Goal: Information Seeking & Learning: Learn about a topic

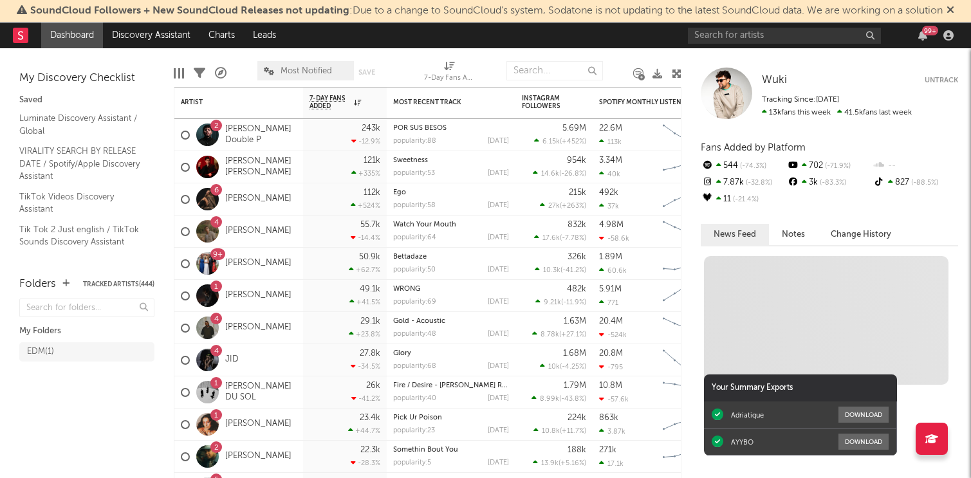
click at [954, 8] on icon at bounding box center [951, 10] width 8 height 10
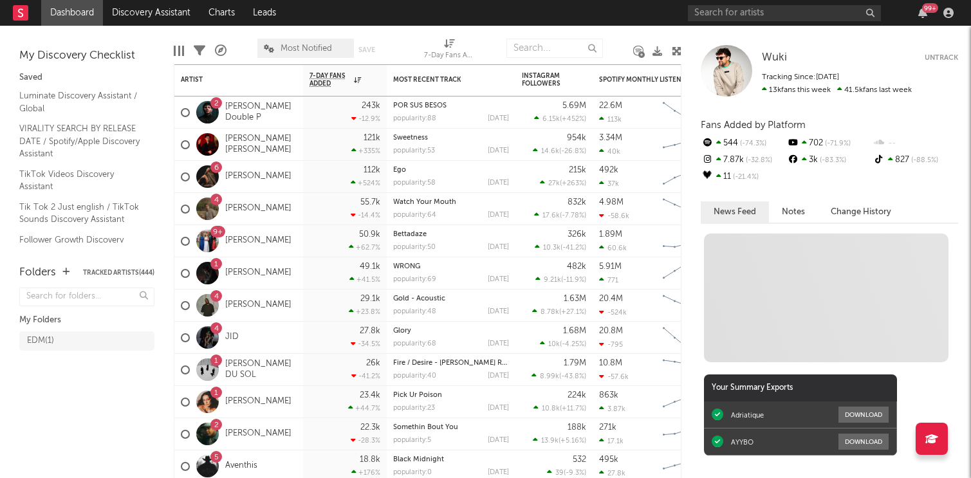
click at [69, 12] on link "Dashboard" at bounding box center [72, 13] width 62 height 26
click at [156, 14] on link "Discovery Assistant" at bounding box center [151, 13] width 97 height 26
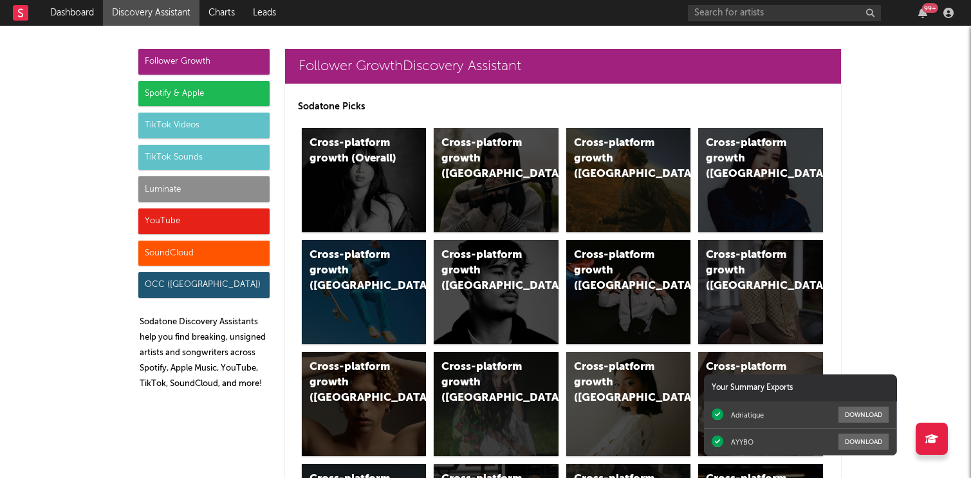
click at [227, 94] on div "Spotify & Apple" at bounding box center [203, 94] width 131 height 26
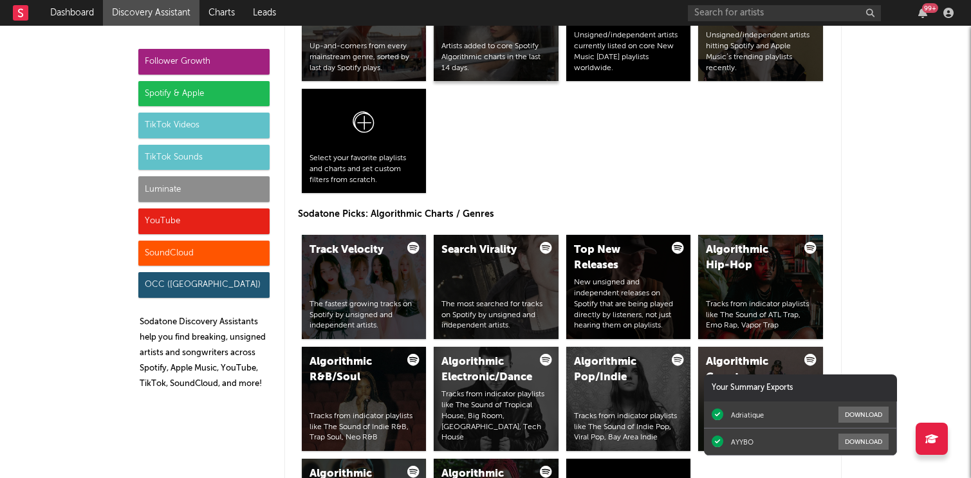
scroll to position [1543, 0]
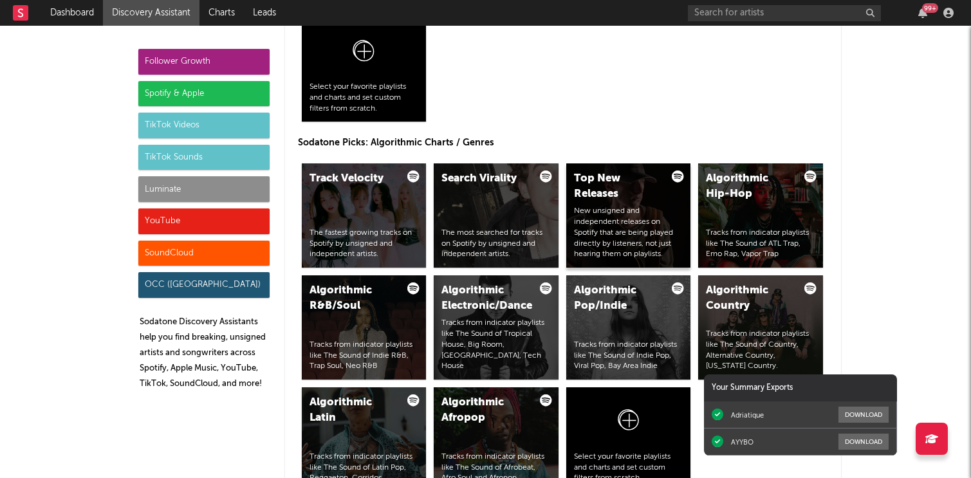
click at [667, 237] on div "New unsigned and independent releases on Spotify that are being played directly…" at bounding box center [628, 233] width 109 height 54
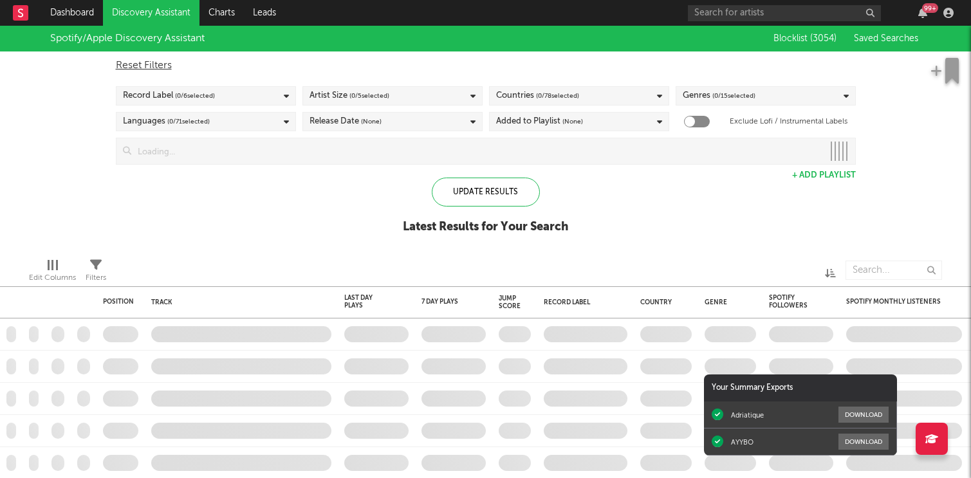
checkbox input "true"
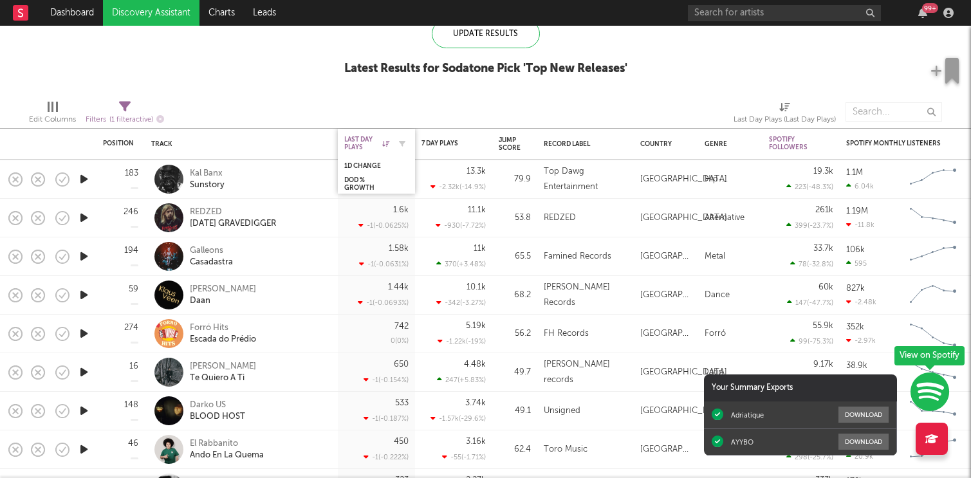
click at [371, 139] on div "Last Day Plays" at bounding box center [366, 143] width 45 height 15
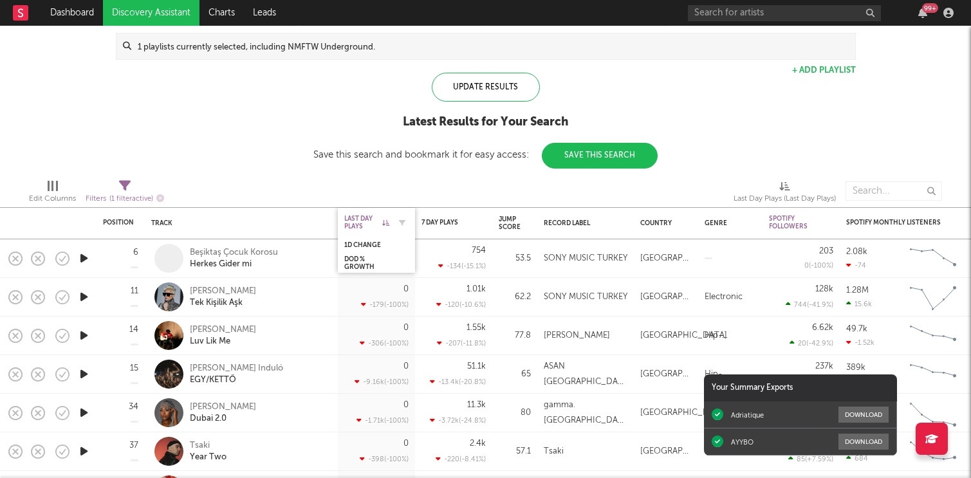
click at [364, 218] on div "Last Day Plays" at bounding box center [366, 222] width 45 height 15
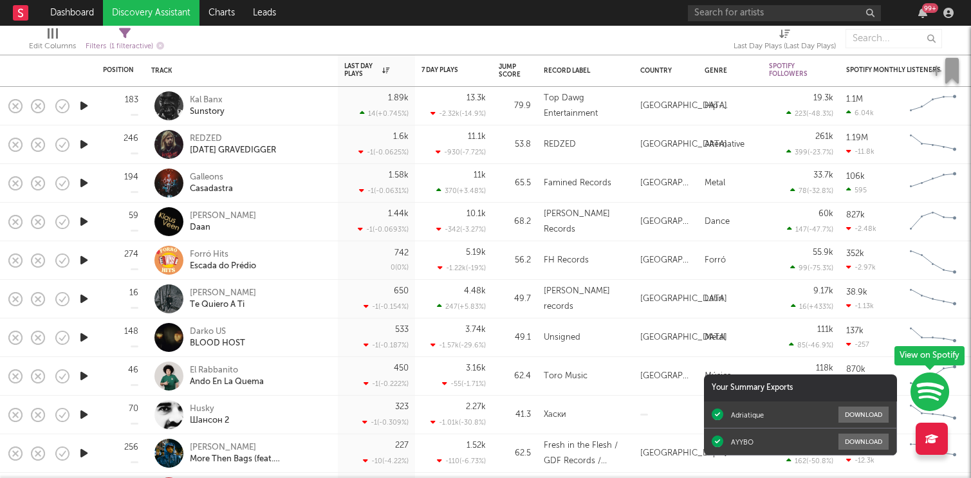
click at [82, 102] on icon "button" at bounding box center [84, 106] width 14 height 16
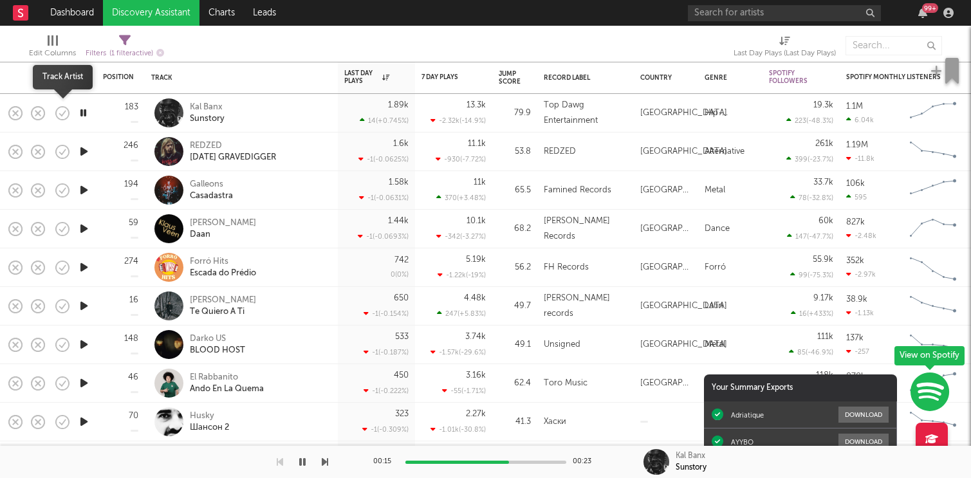
click at [66, 115] on icon "button" at bounding box center [62, 113] width 18 height 18
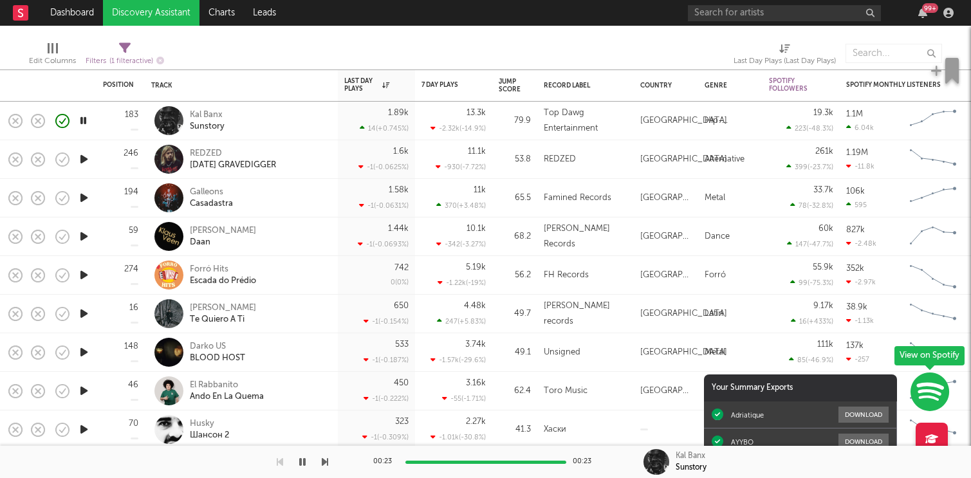
click at [85, 163] on icon "button" at bounding box center [84, 159] width 14 height 16
click at [933, 387] on icon "button" at bounding box center [930, 392] width 39 height 40
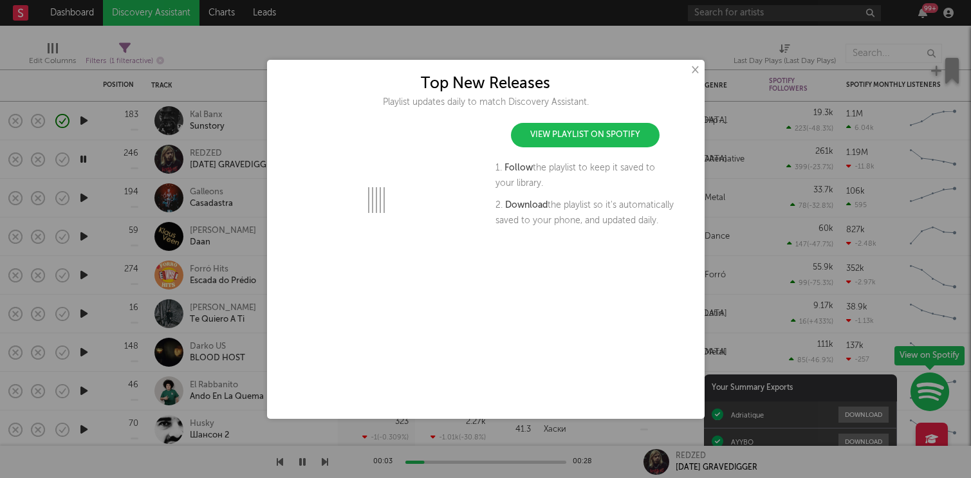
click at [591, 125] on link "View Playlist on Spotify" at bounding box center [585, 135] width 149 height 24
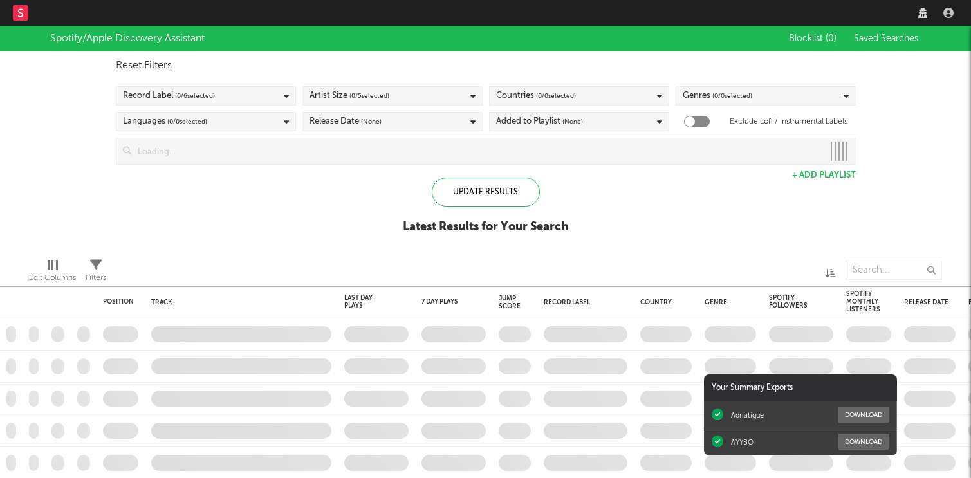
checkbox input "true"
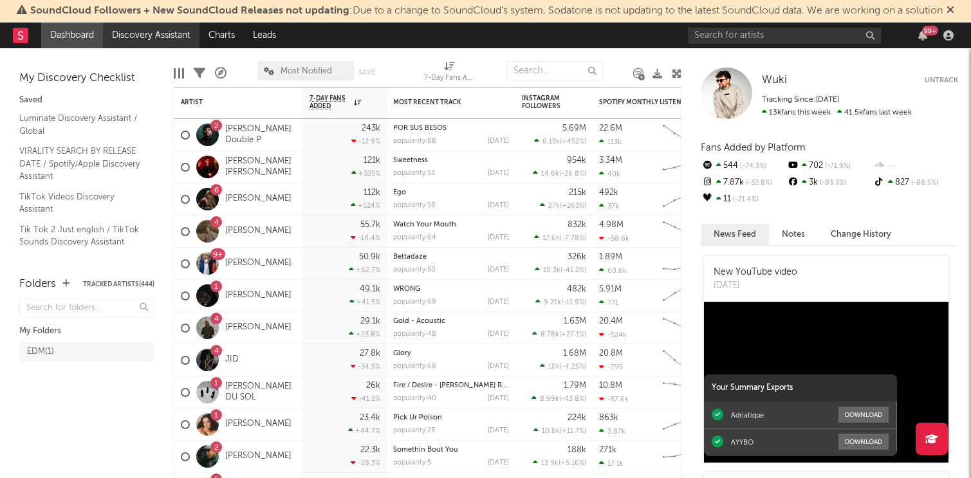
click at [118, 36] on link "Discovery Assistant" at bounding box center [151, 36] width 97 height 26
